Goal: Task Accomplishment & Management: Manage account settings

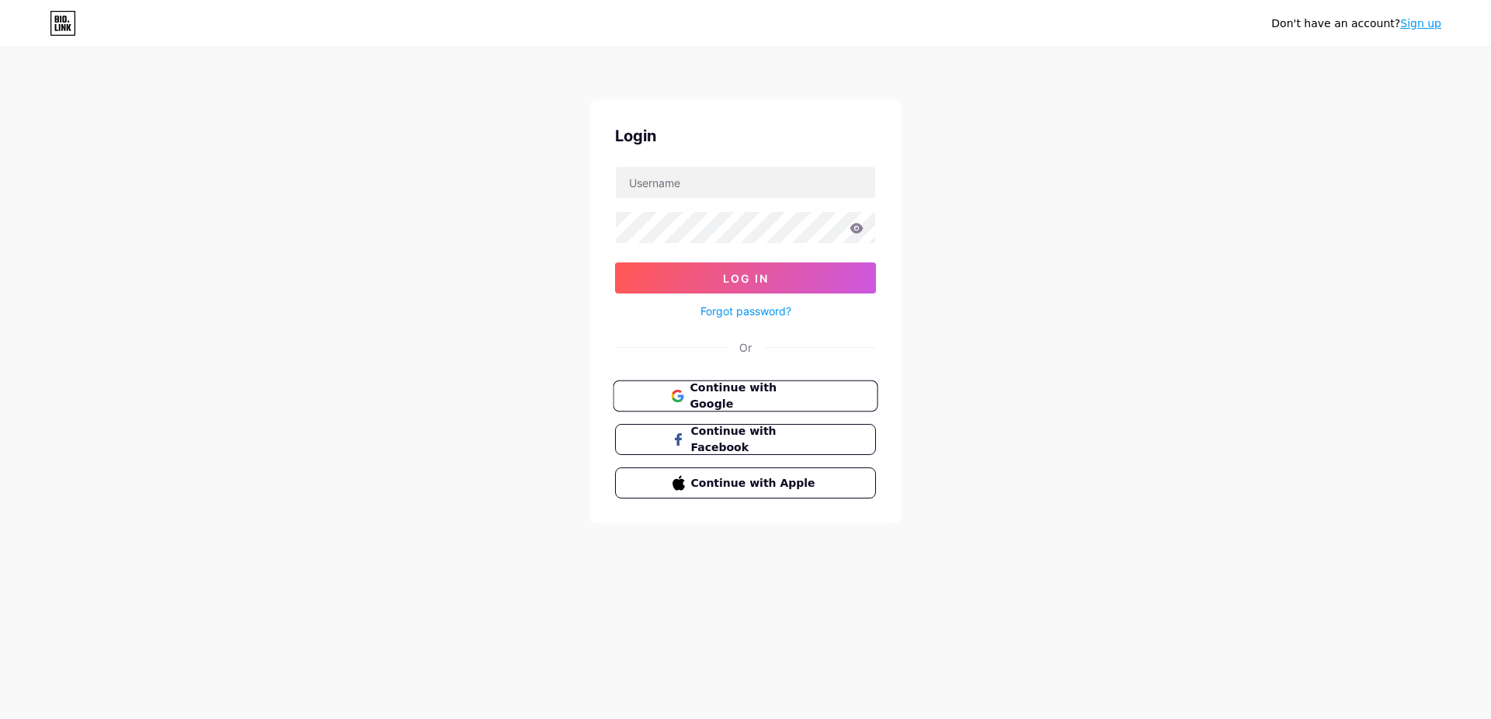
click at [731, 408] on button "Continue with Google" at bounding box center [745, 396] width 265 height 32
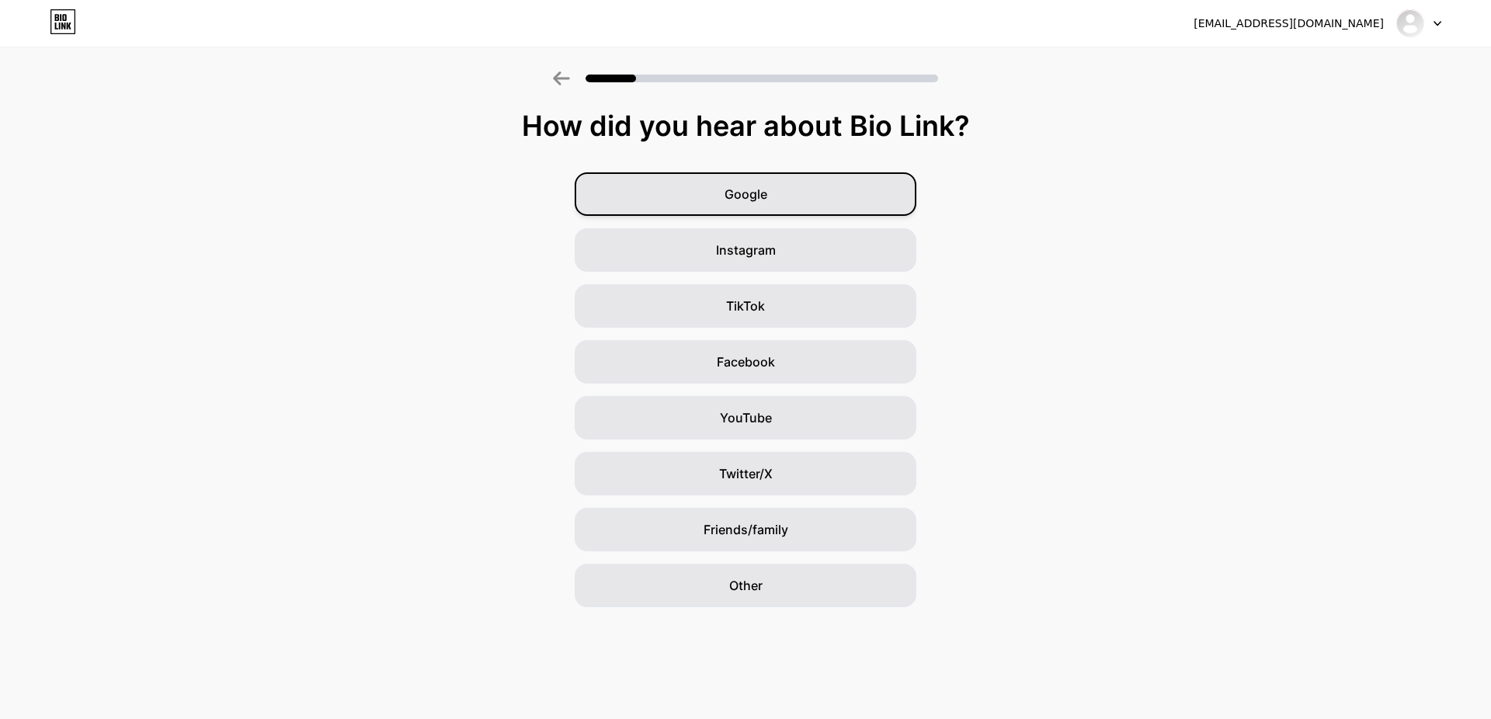
click at [776, 198] on div "Google" at bounding box center [746, 193] width 342 height 43
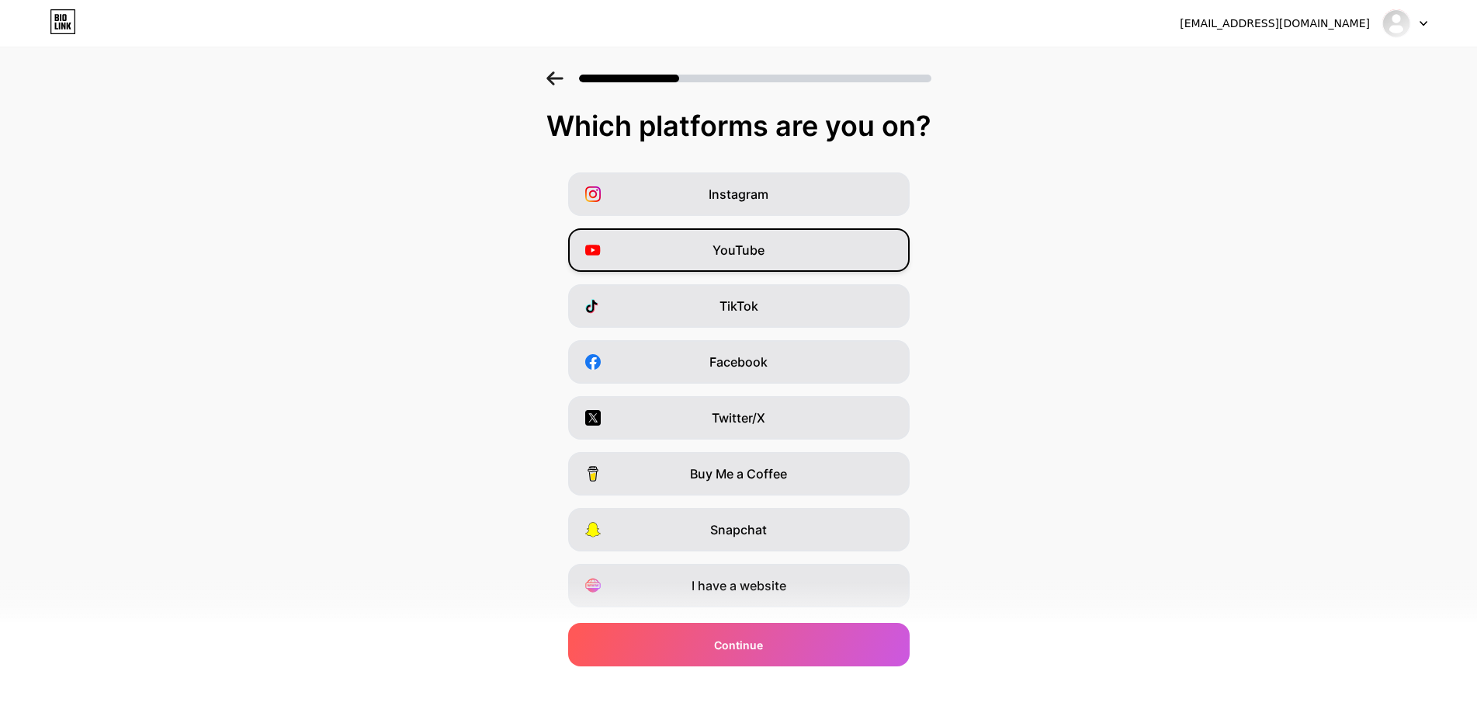
click at [792, 255] on div "YouTube" at bounding box center [739, 249] width 342 height 43
click at [797, 307] on div "TikTok" at bounding box center [739, 305] width 342 height 43
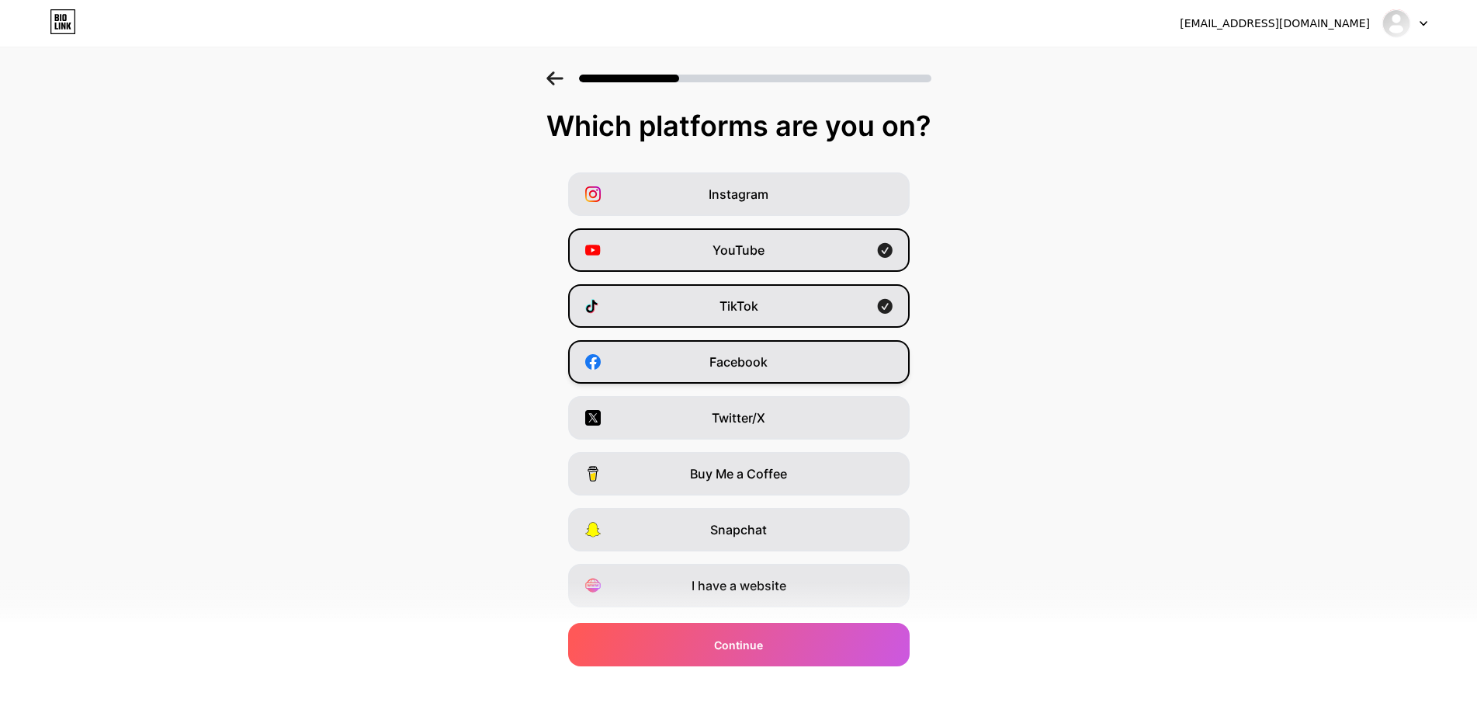
click at [794, 368] on div "Facebook" at bounding box center [739, 361] width 342 height 43
click at [788, 411] on div "Twitter/X" at bounding box center [739, 417] width 342 height 43
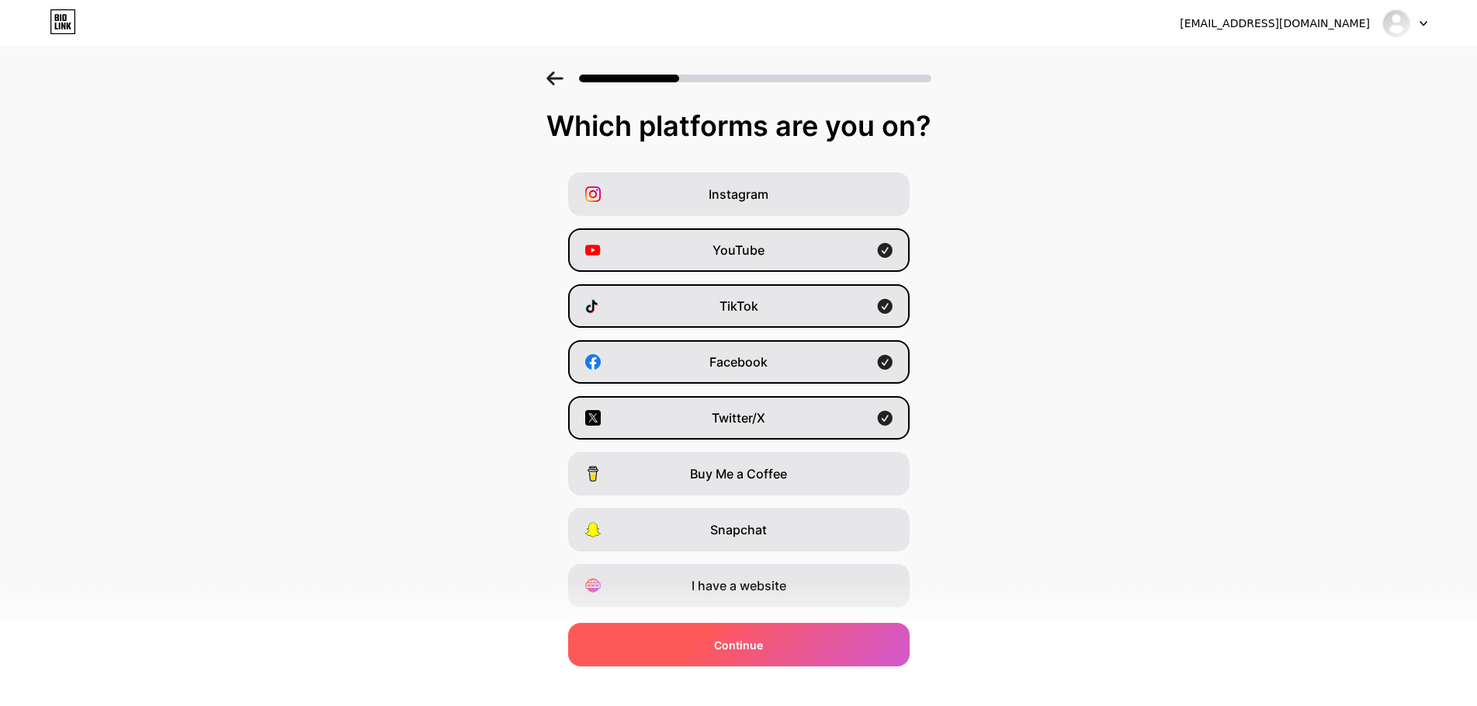
click at [769, 664] on div "Continue" at bounding box center [739, 644] width 342 height 43
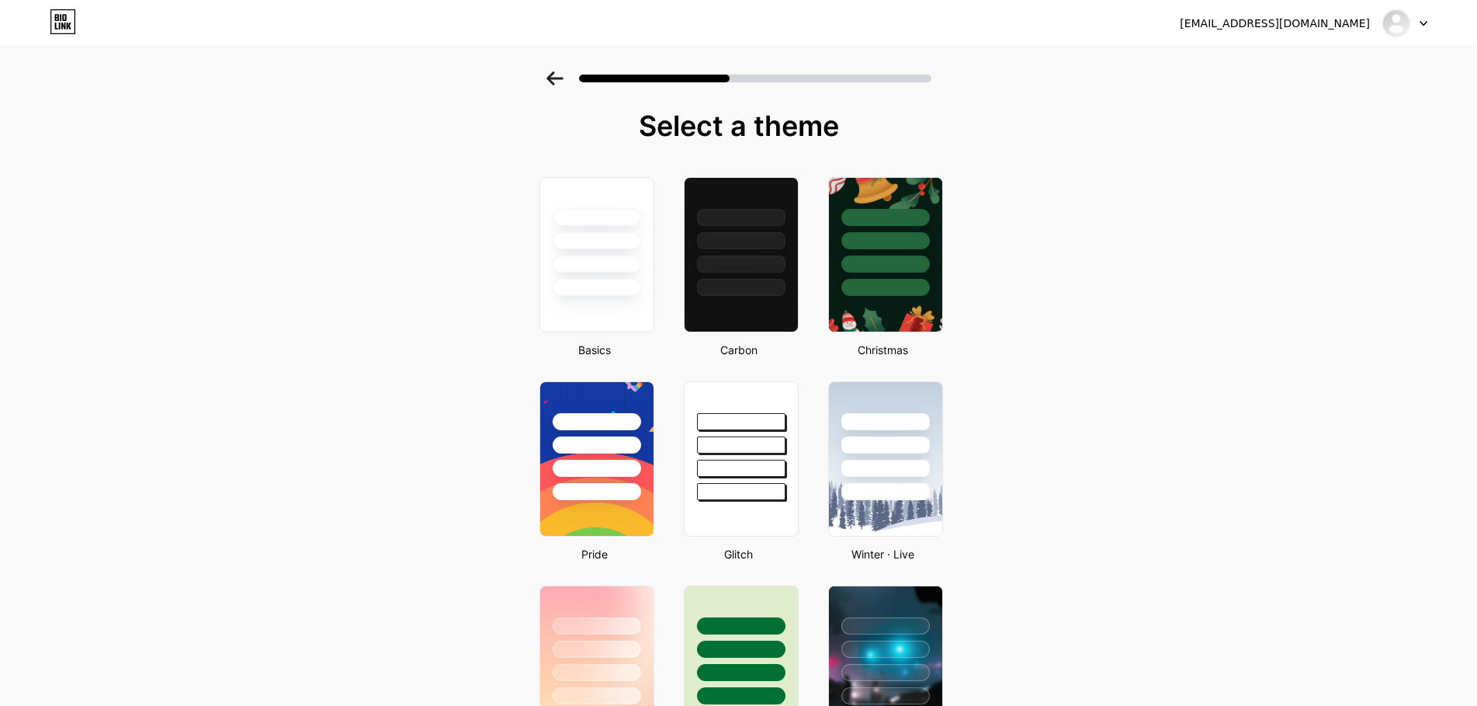
click at [51, 23] on icon at bounding box center [63, 22] width 24 height 24
click at [66, 24] on icon at bounding box center [63, 21] width 26 height 25
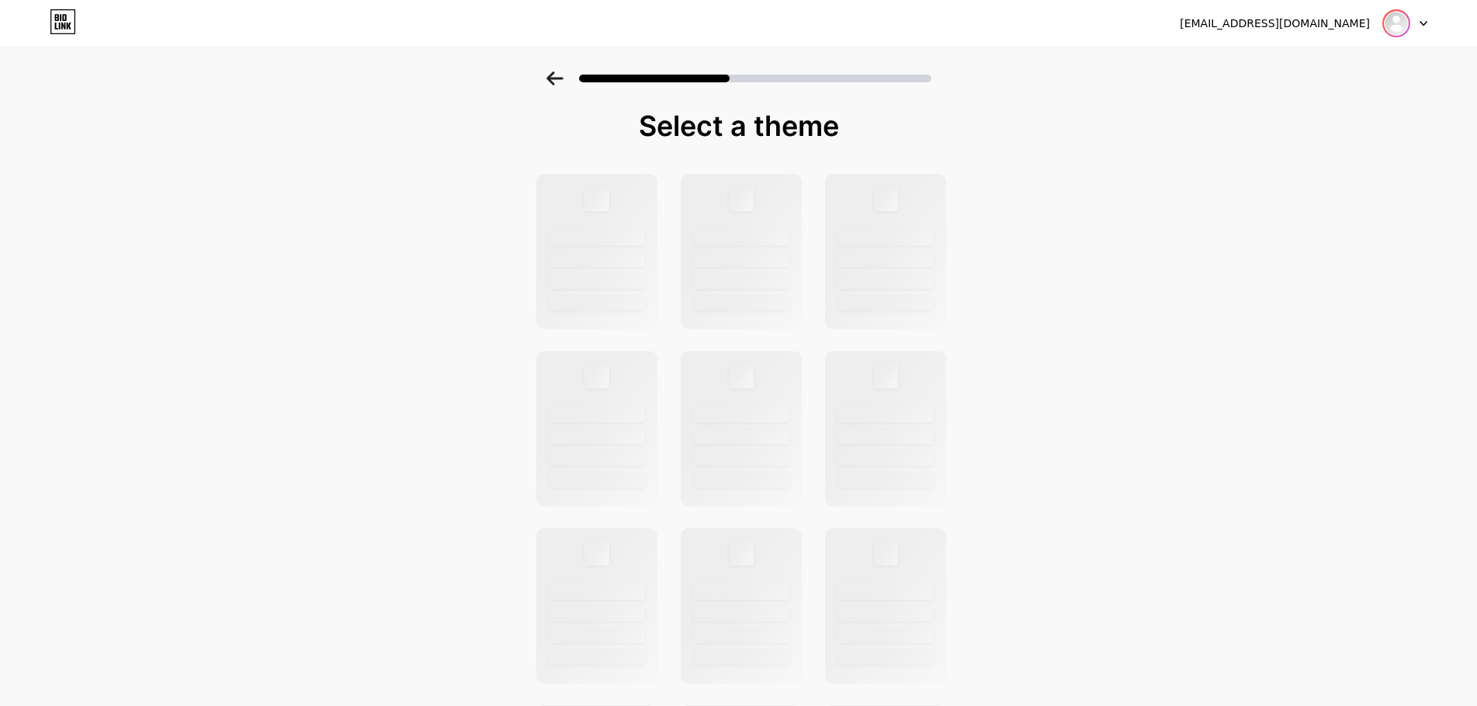
click at [1404, 19] on img at bounding box center [1396, 23] width 25 height 25
click at [1315, 58] on li "Logout" at bounding box center [1330, 64] width 193 height 42
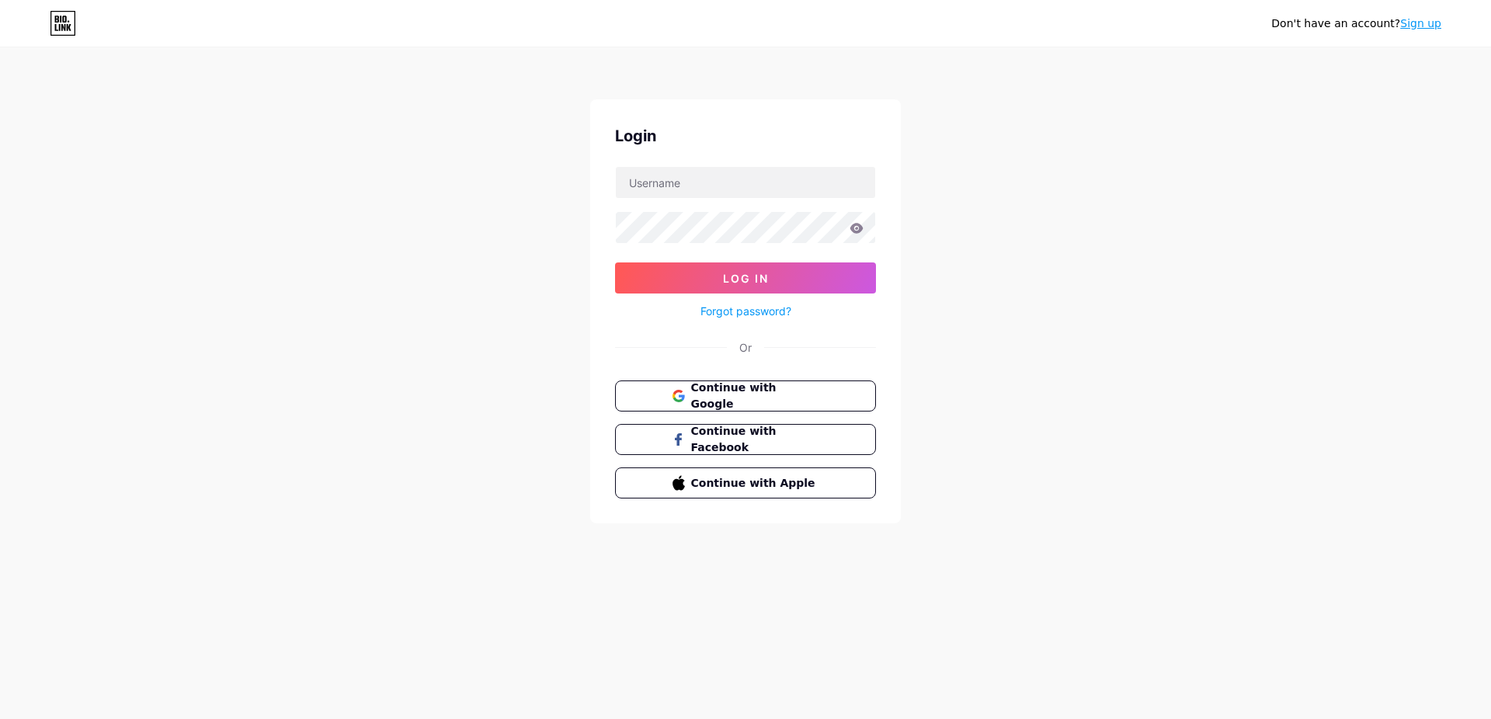
click at [42, 16] on div "Don't have an account? Sign up" at bounding box center [745, 23] width 1491 height 25
click at [59, 16] on icon at bounding box center [63, 23] width 26 height 25
